Goal: Navigation & Orientation: Find specific page/section

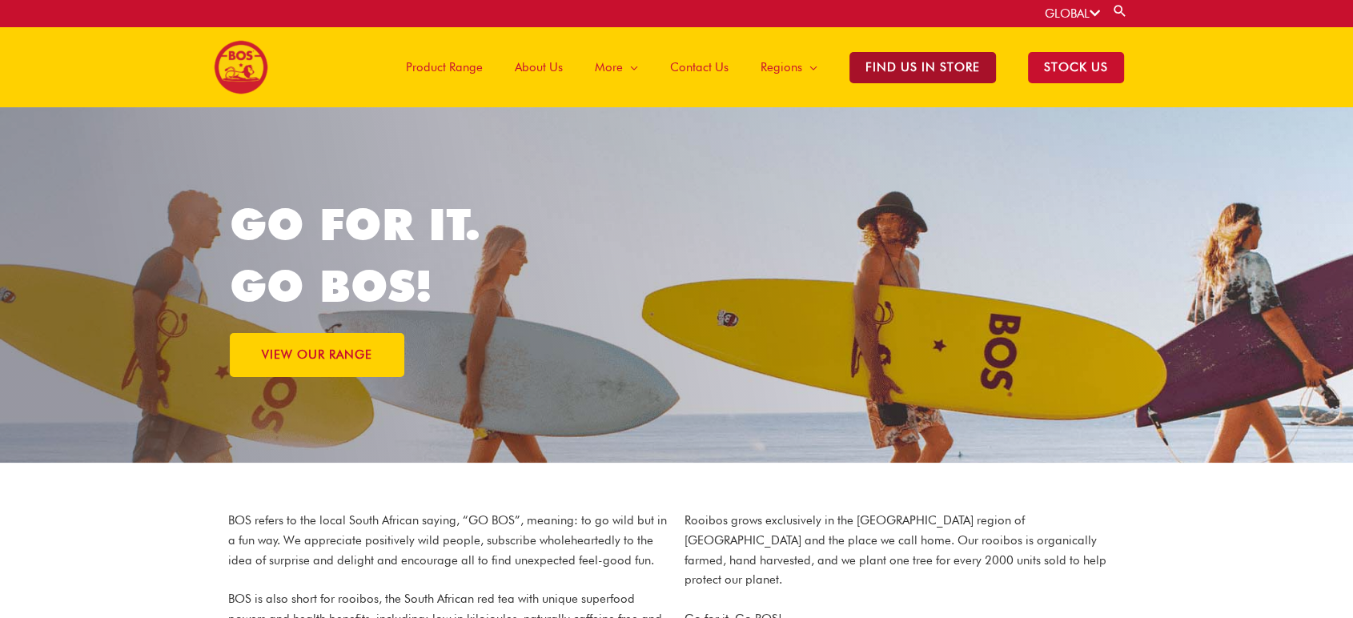
click at [967, 69] on span "Find Us in Store" at bounding box center [922, 67] width 146 height 31
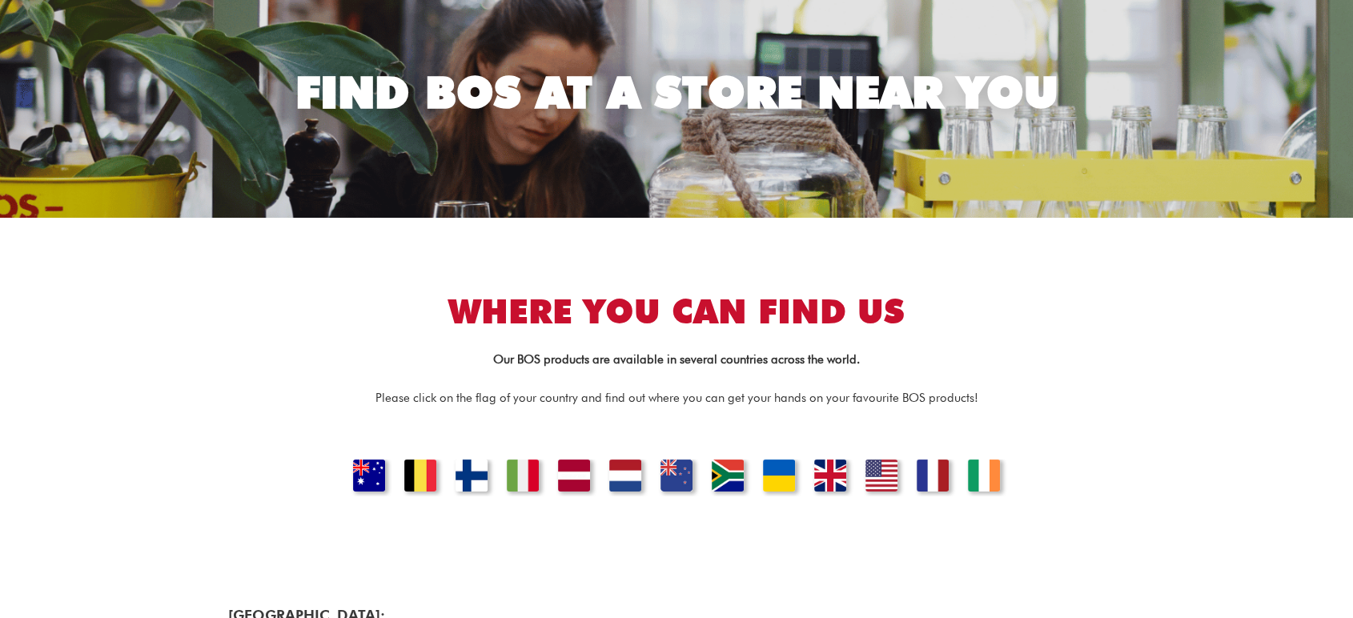
scroll to position [267, 0]
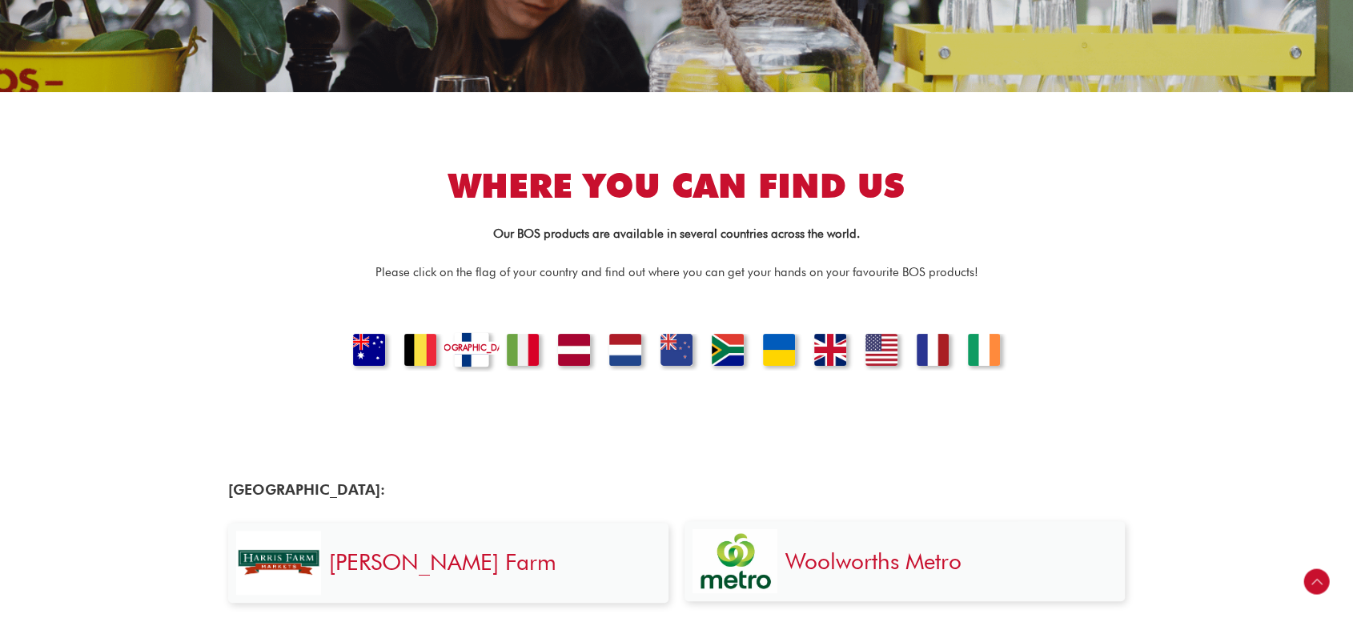
click at [470, 347] on link "[GEOGRAPHIC_DATA]" at bounding box center [471, 351] width 54 height 39
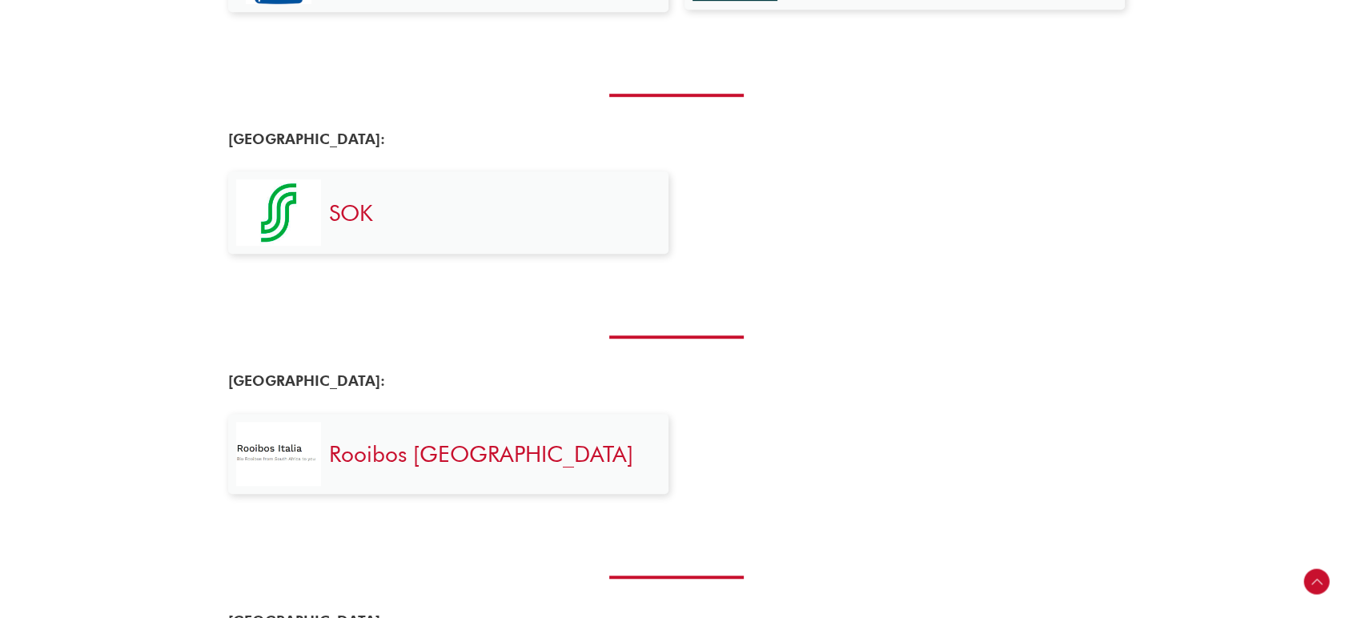
scroll to position [1177, 0]
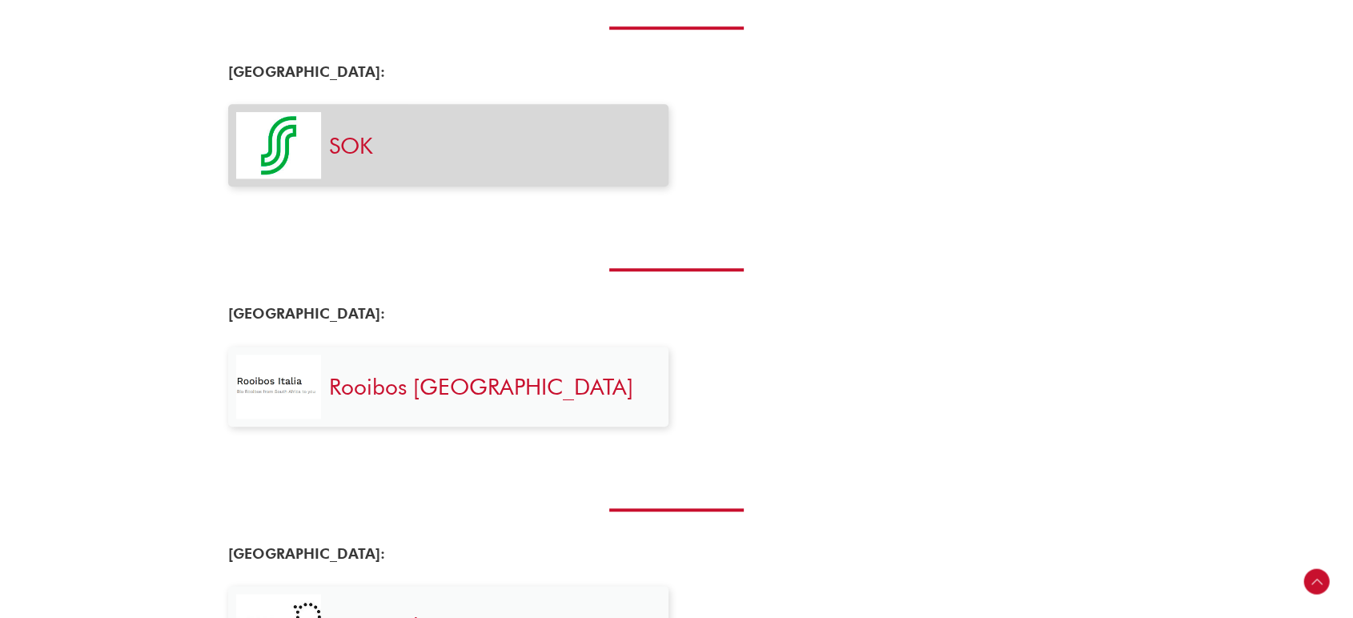
click at [486, 141] on h3 "SOK" at bounding box center [490, 145] width 323 height 29
click at [350, 147] on link "SOK" at bounding box center [351, 145] width 44 height 27
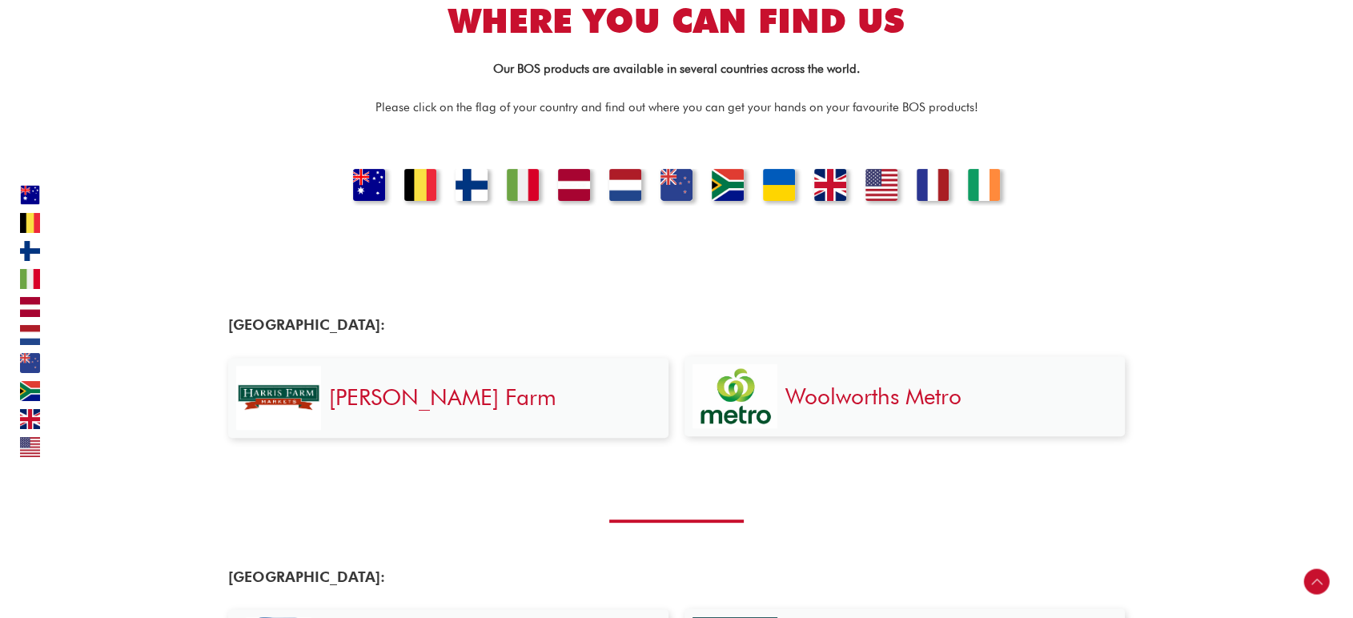
scroll to position [0, 0]
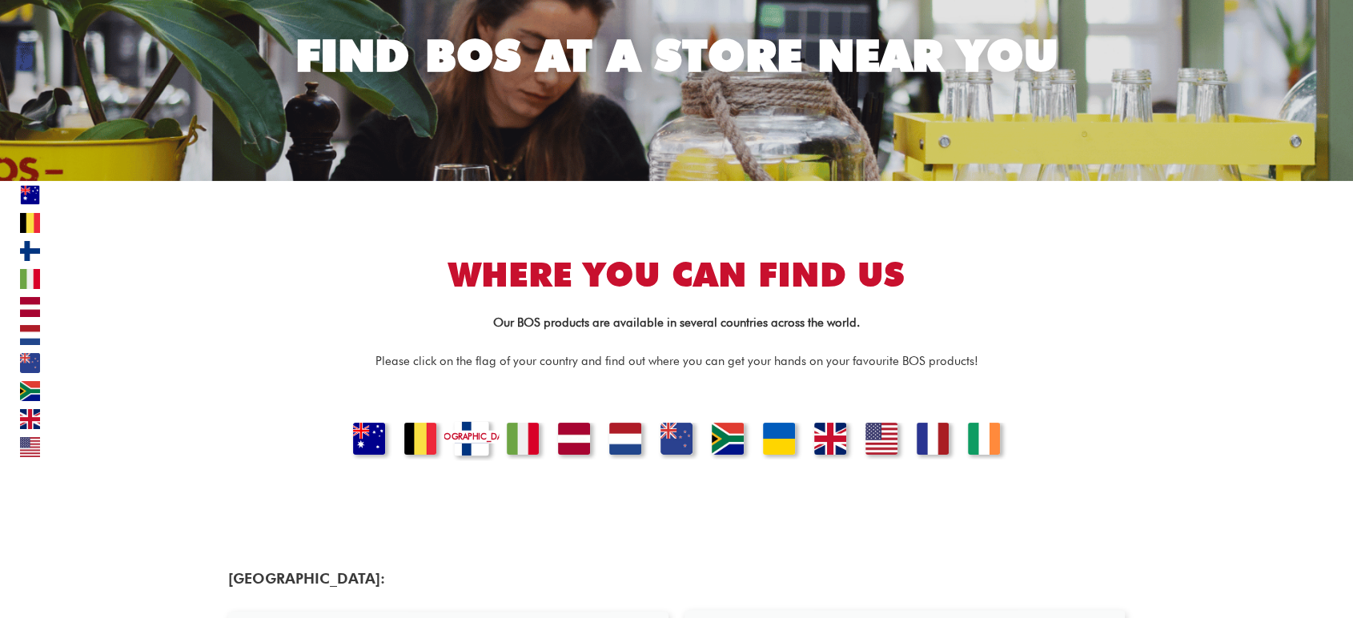
click at [476, 427] on link "[GEOGRAPHIC_DATA]" at bounding box center [471, 440] width 54 height 39
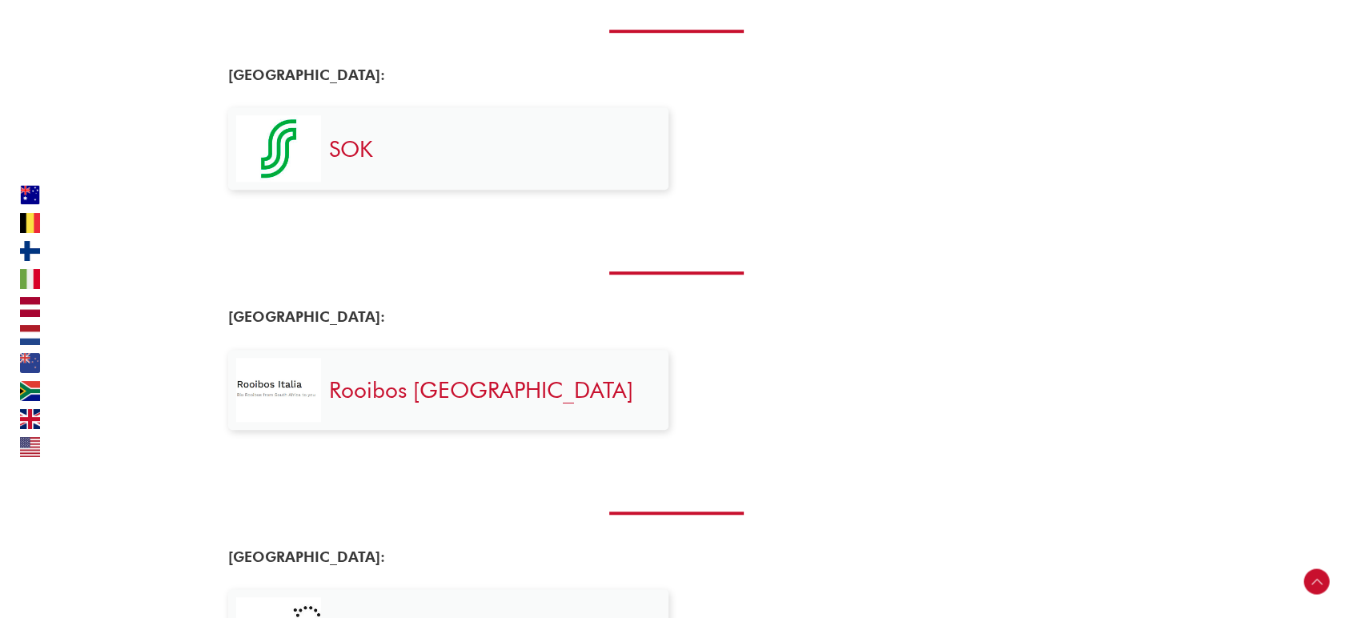
scroll to position [1177, 0]
